Goal: Check status: Check status

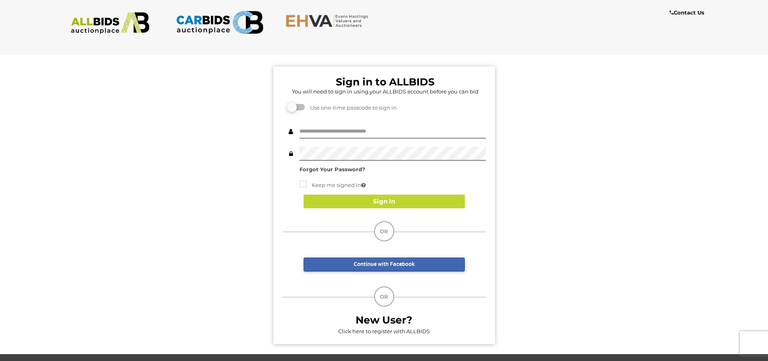
drag, startPoint x: 476, startPoint y: 131, endPoint x: 472, endPoint y: 130, distance: 4.1
click at [486, 125] on div at bounding box center [486, 125] width 0 height 0
type input "**********"
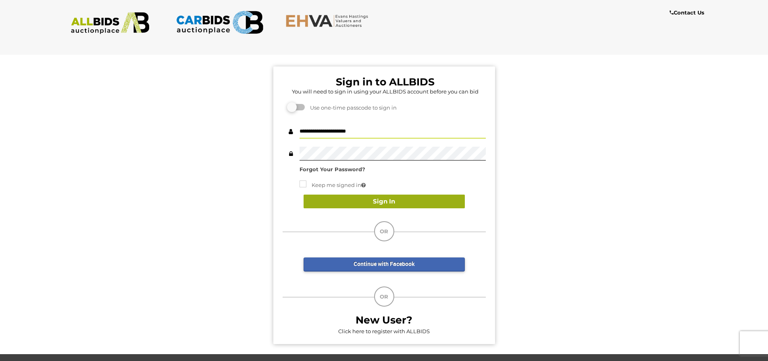
click at [361, 201] on button "Sign In" at bounding box center [384, 202] width 161 height 14
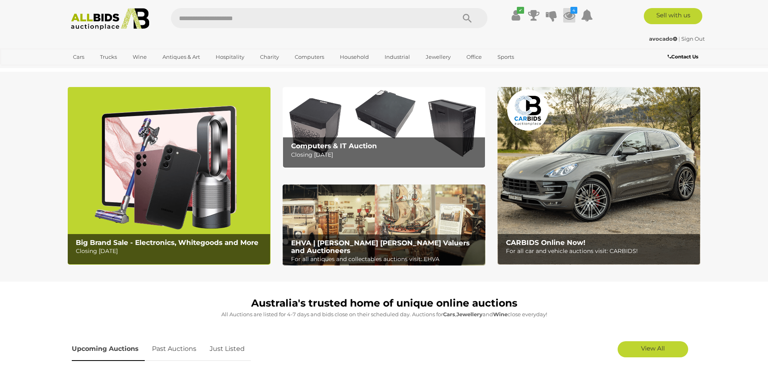
click at [571, 15] on icon at bounding box center [569, 15] width 12 height 15
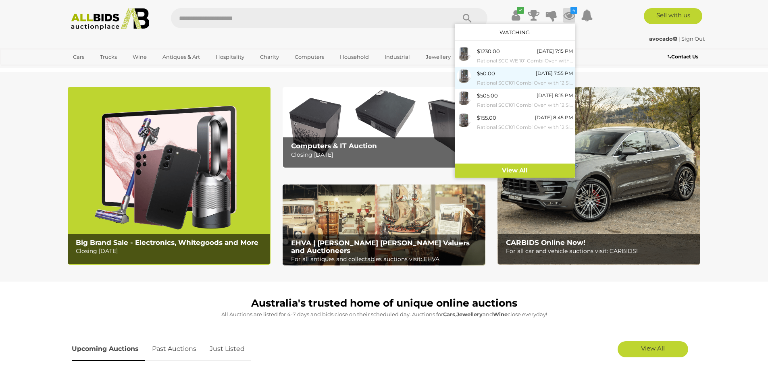
click at [483, 77] on div "$50.00" at bounding box center [486, 73] width 18 height 9
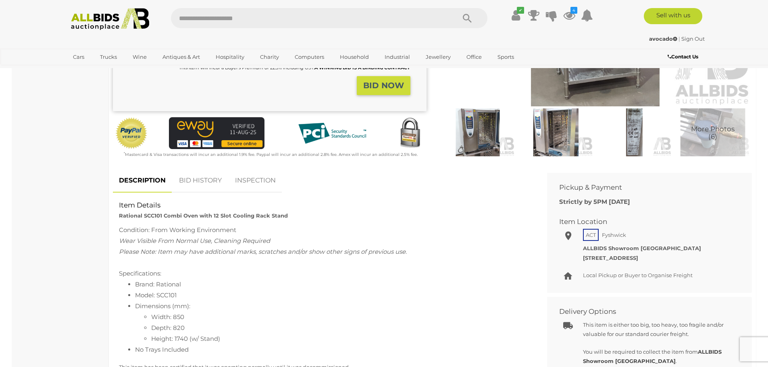
scroll to position [202, 0]
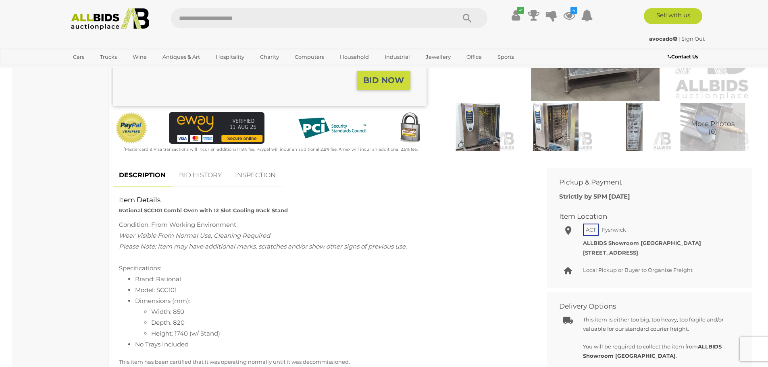
click at [209, 177] on link "BID HISTORY" at bounding box center [200, 176] width 55 height 24
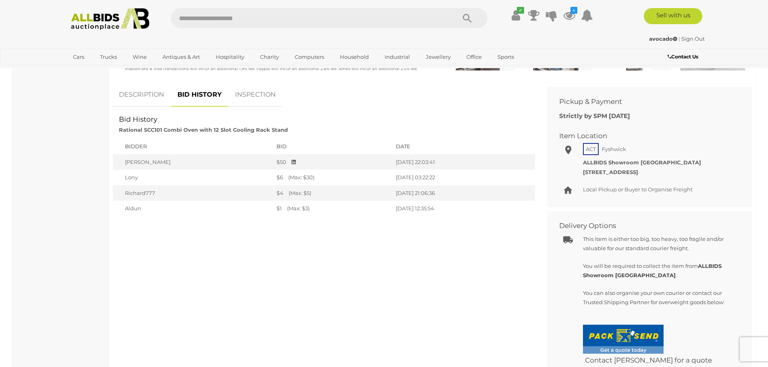
scroll to position [323, 0]
